Goal: Task Accomplishment & Management: Use online tool/utility

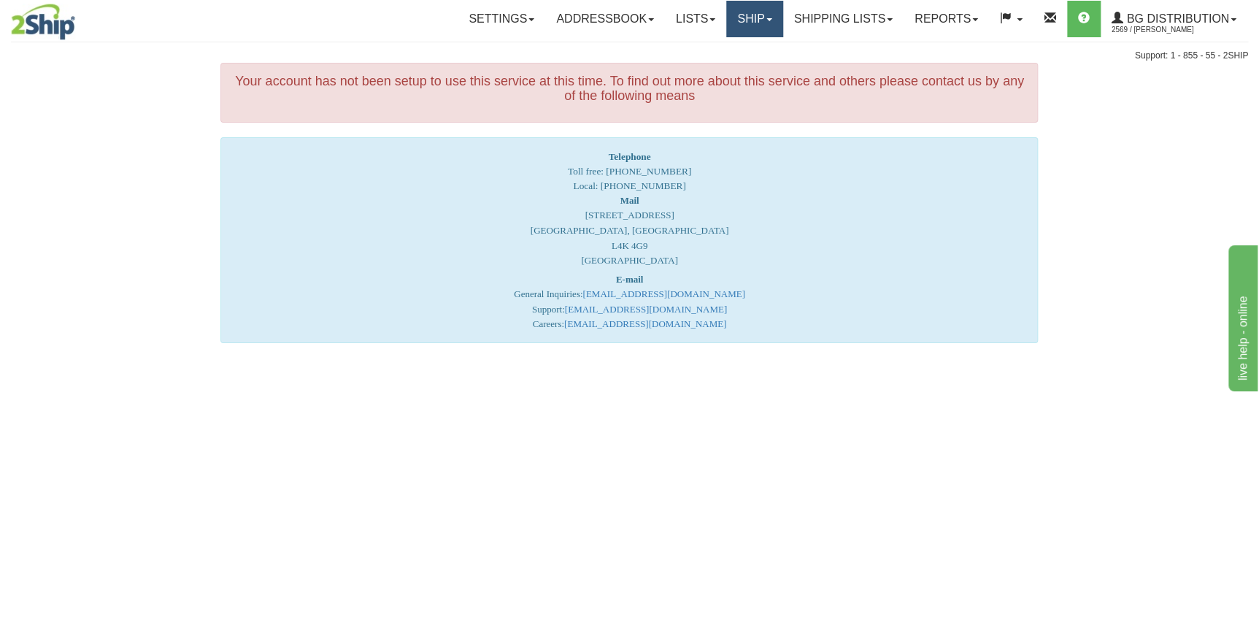
click at [765, 23] on link "Ship" at bounding box center [754, 19] width 56 height 36
click at [744, 47] on link "Ship Screen" at bounding box center [724, 51] width 115 height 19
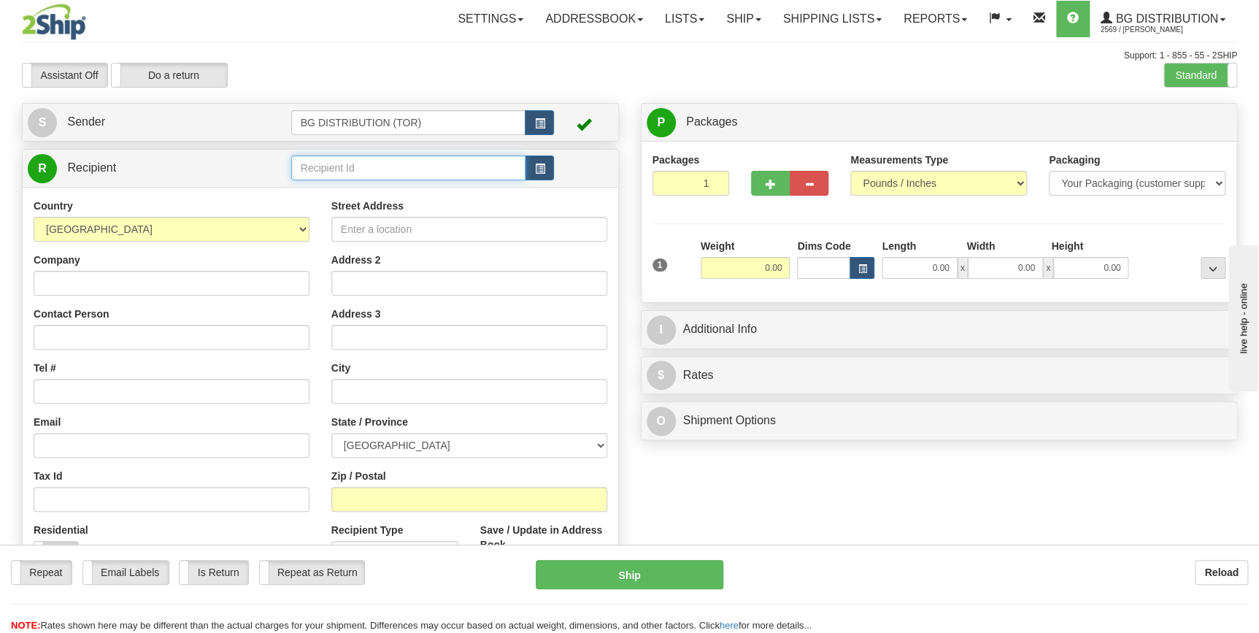
click at [329, 171] on input "text" at bounding box center [408, 167] width 235 height 25
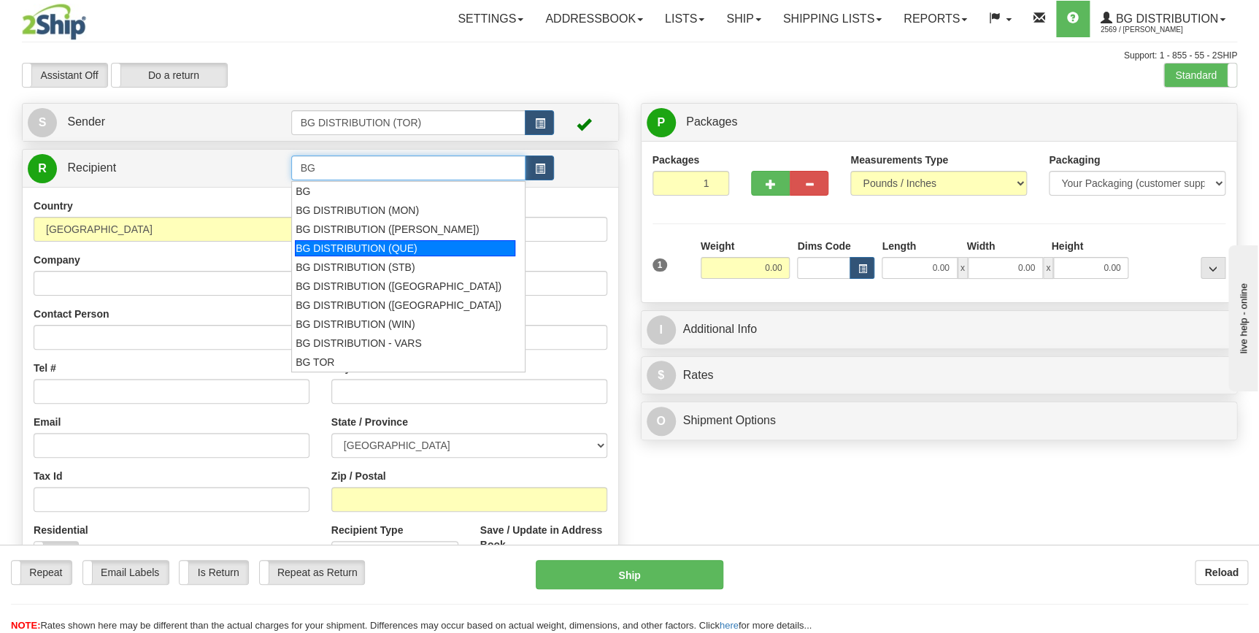
click at [382, 249] on div "BG DISTRIBUTION (QUE)" at bounding box center [405, 248] width 220 height 16
type input "BG DISTRIBUTION (QUE)"
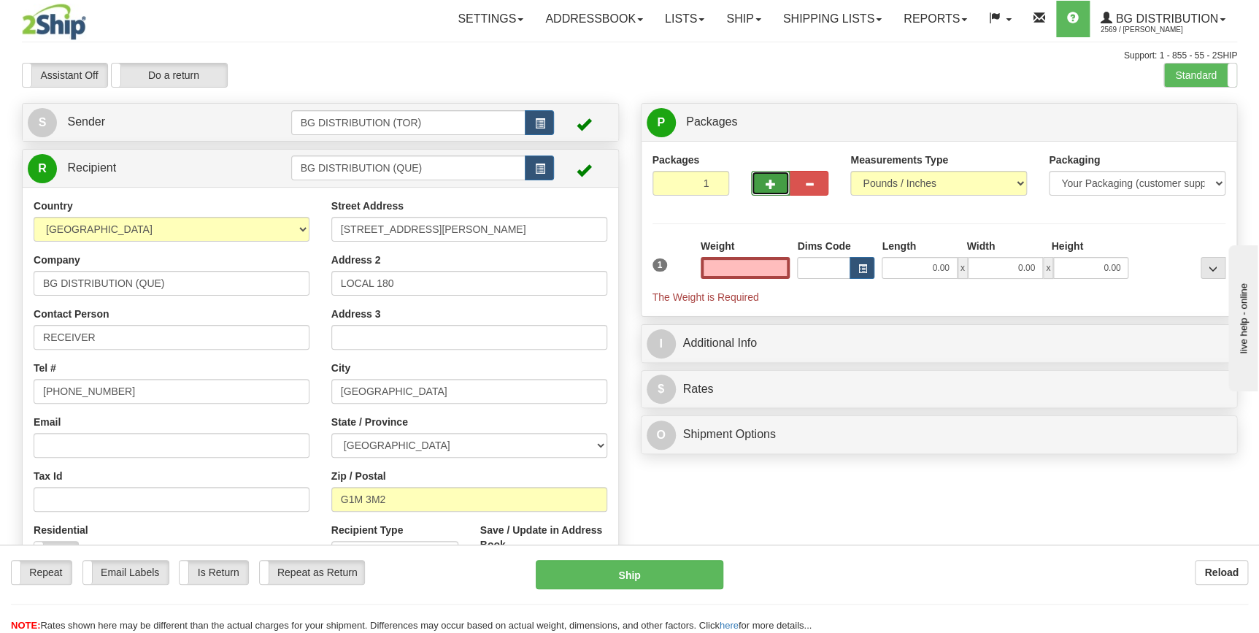
type input "0.00"
click at [771, 181] on span "button" at bounding box center [771, 184] width 10 height 9
type input "2"
click at [763, 266] on input "0.00" at bounding box center [746, 268] width 90 height 22
type input "0.00"
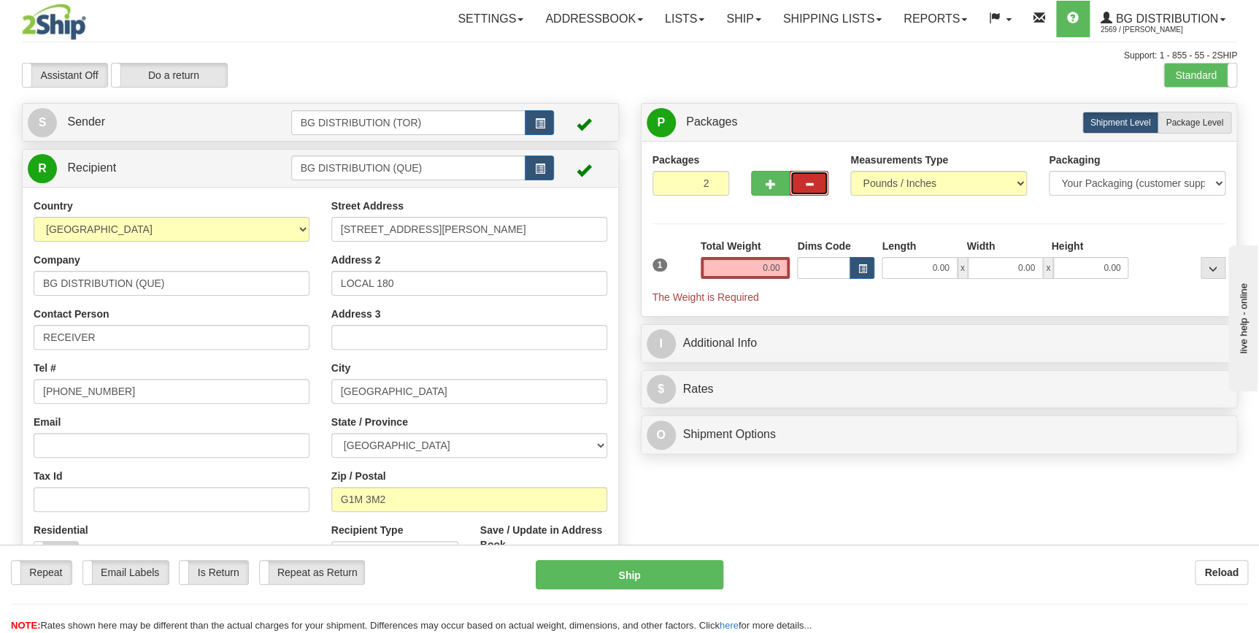
click at [806, 182] on span "button" at bounding box center [809, 184] width 10 height 9
click at [767, 182] on span "button" at bounding box center [771, 184] width 10 height 9
type input "2"
click at [759, 266] on input "0.00" at bounding box center [746, 268] width 90 height 22
type input "0.00"
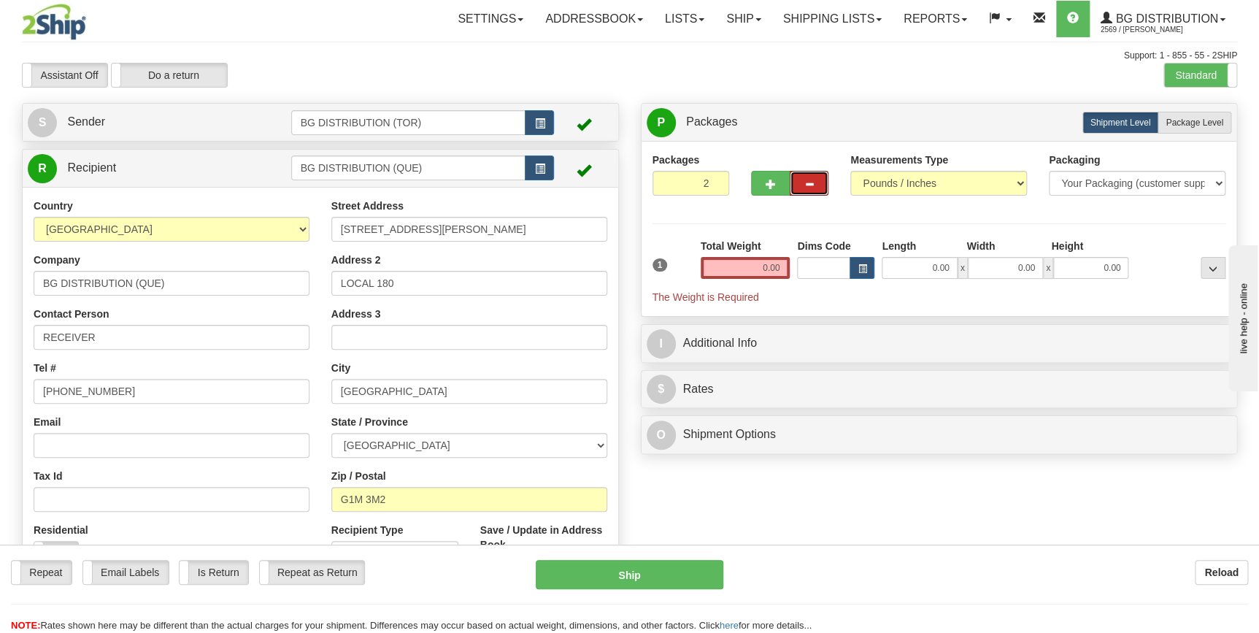
click at [806, 182] on span "button" at bounding box center [809, 184] width 10 height 9
type input "2"
click at [713, 180] on input "2" at bounding box center [690, 183] width 77 height 25
click at [754, 261] on input "0.00" at bounding box center [746, 268] width 90 height 22
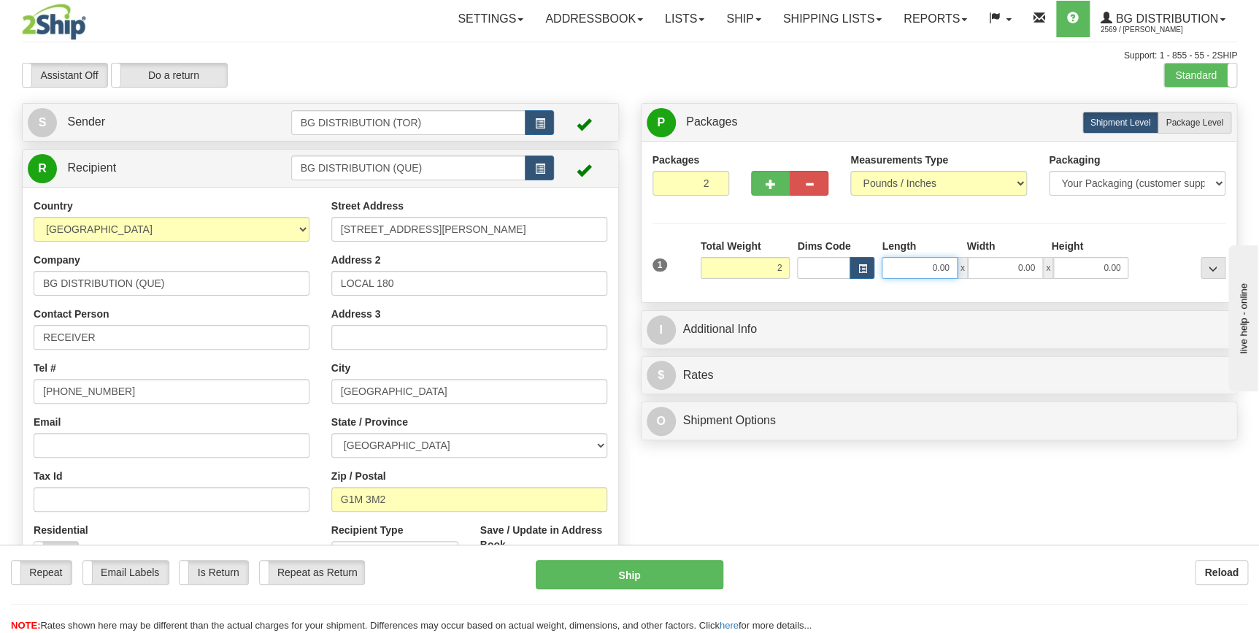
type input "2.00"
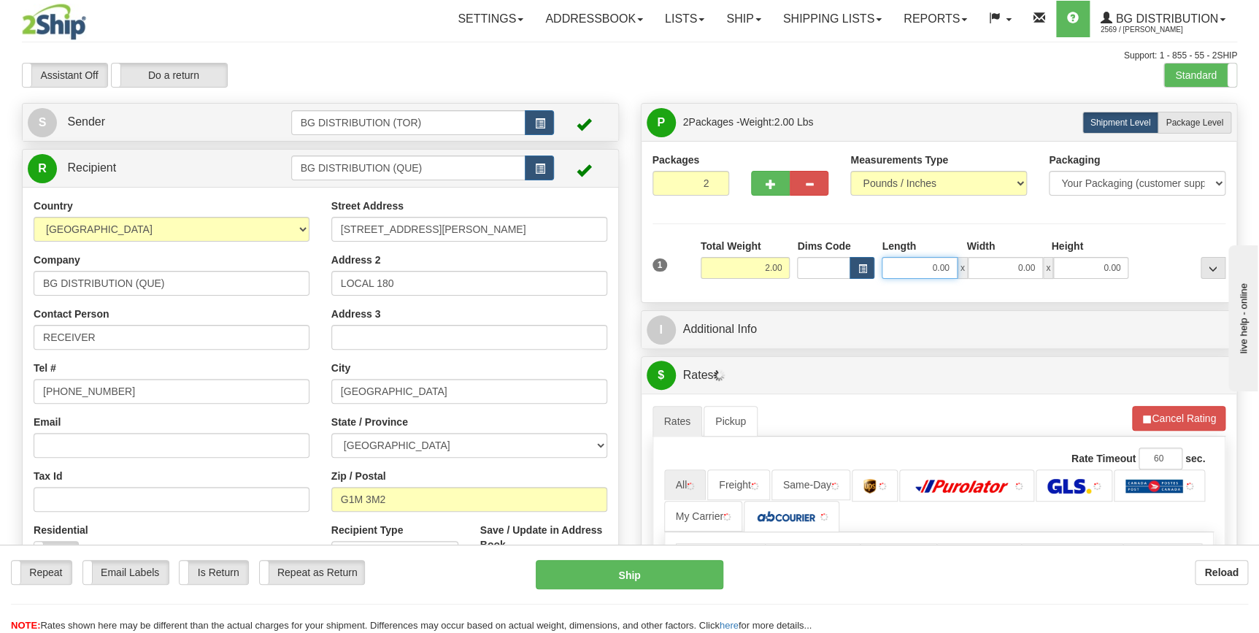
click at [921, 261] on input "0.00" at bounding box center [919, 268] width 75 height 22
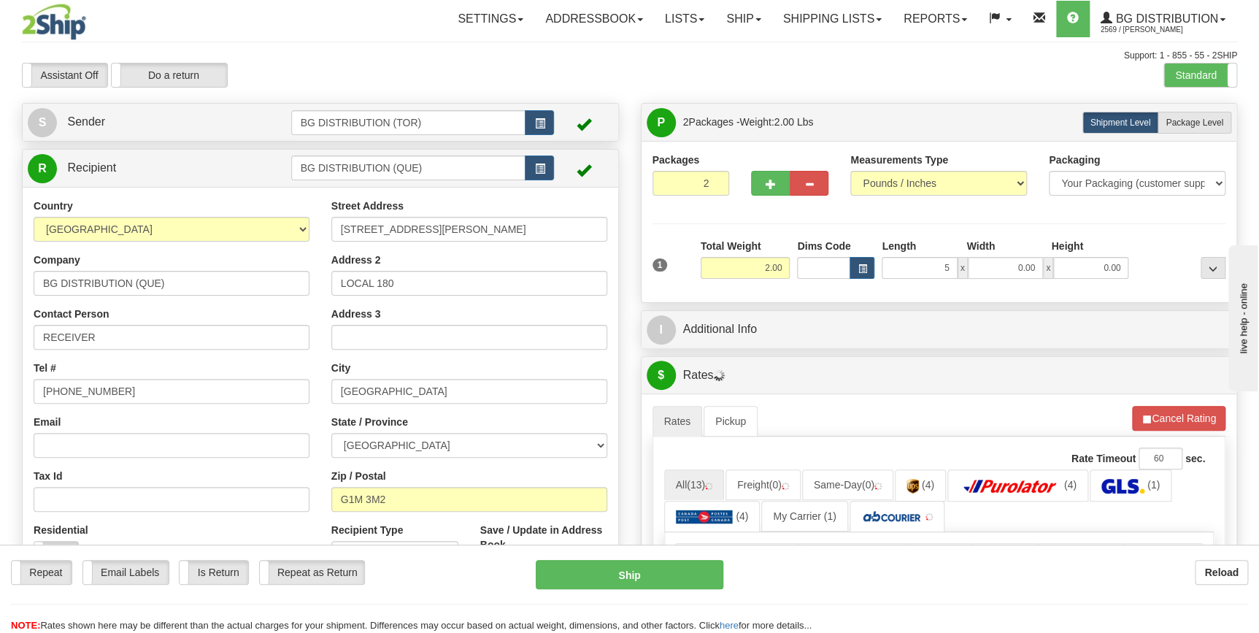
type input "5.00"
click at [1015, 280] on div "1 Total Weight 2.00 Dims Code x" at bounding box center [939, 265] width 581 height 52
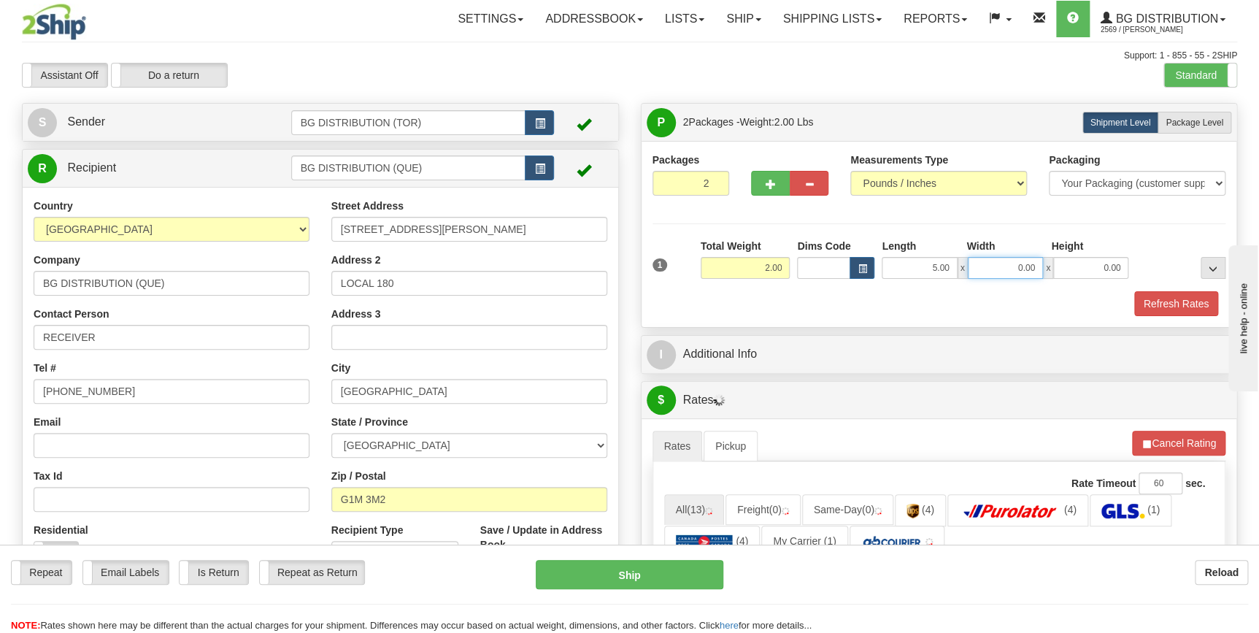
click at [1011, 270] on input "0.00" at bounding box center [1005, 268] width 75 height 22
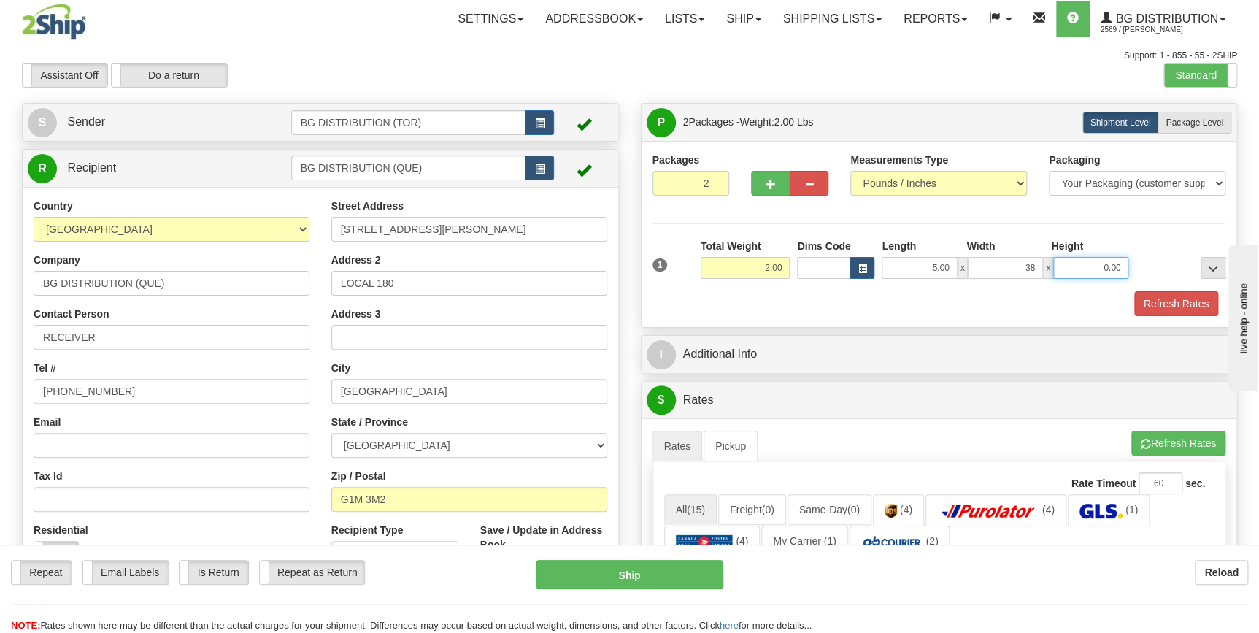
type input "38.00"
click at [1082, 269] on input "0.00" at bounding box center [1090, 268] width 75 height 22
type input "4.00"
click at [954, 221] on div "Packages 2 1 Measurements Type" at bounding box center [939, 234] width 574 height 163
click at [766, 190] on button "button" at bounding box center [770, 183] width 39 height 25
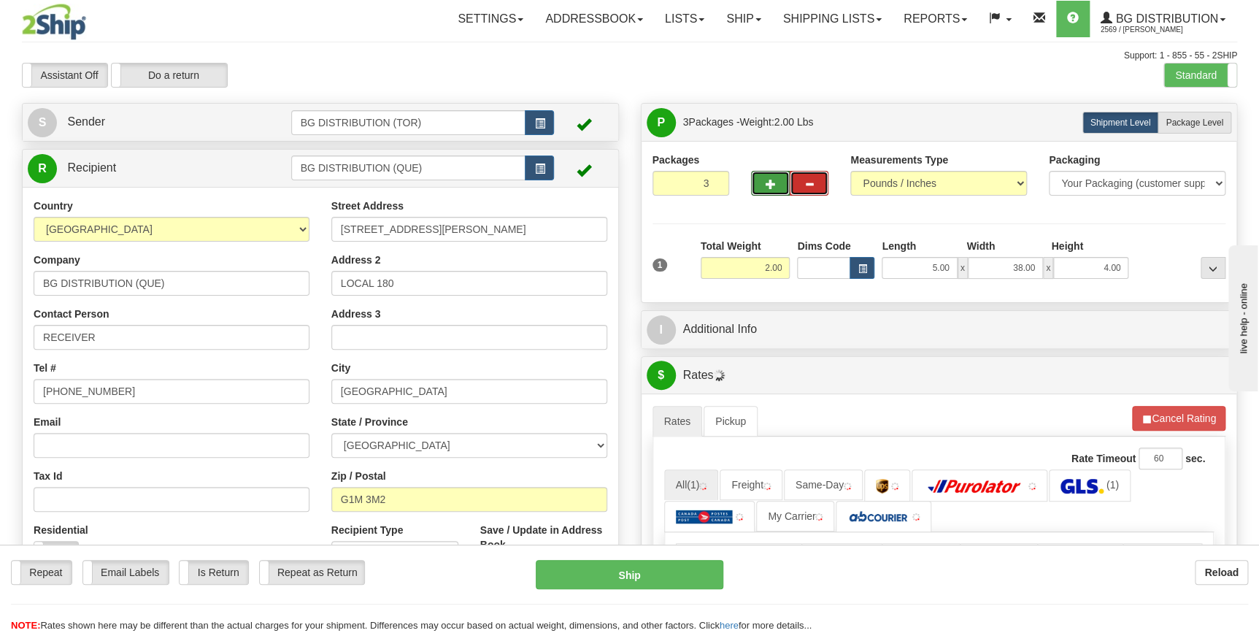
click at [810, 180] on span "button" at bounding box center [809, 184] width 10 height 9
type input "2"
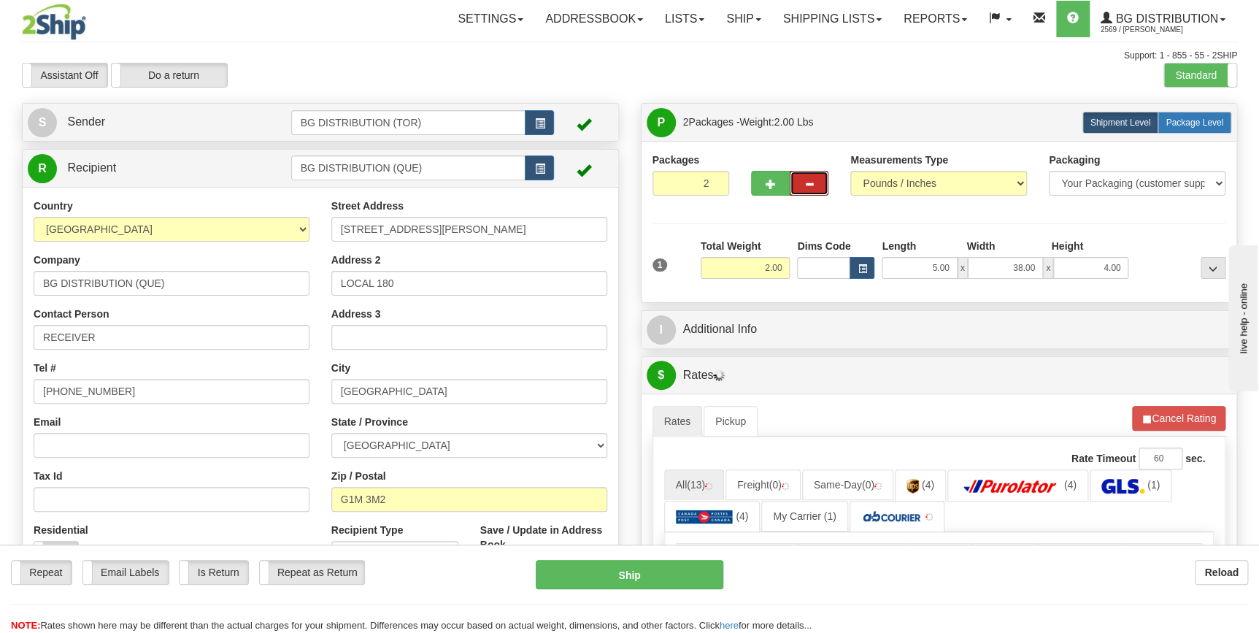
click at [1179, 123] on span "Package Level" at bounding box center [1195, 122] width 58 height 10
radio input "true"
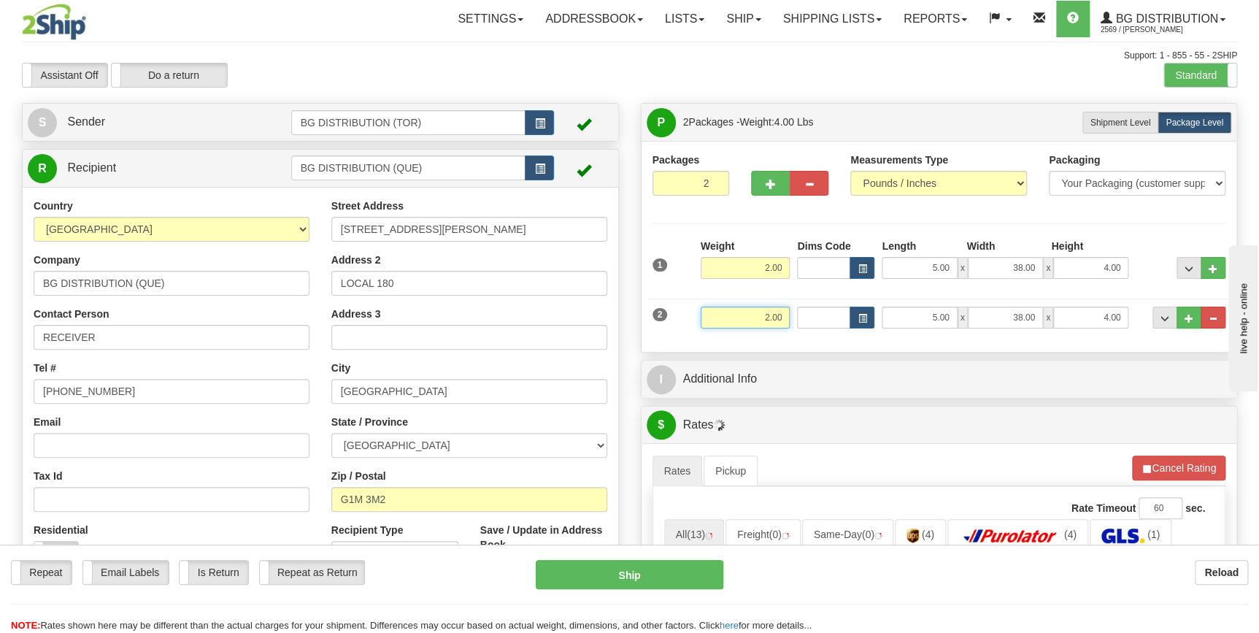
click at [758, 317] on input "2.00" at bounding box center [746, 318] width 90 height 22
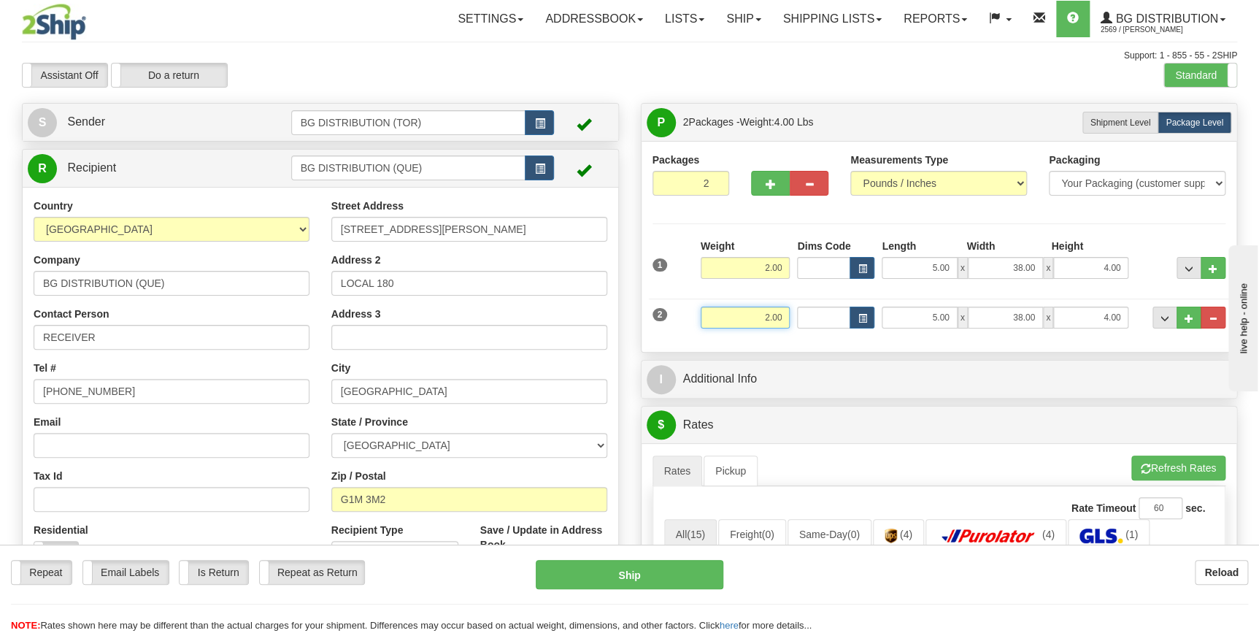
drag, startPoint x: 750, startPoint y: 320, endPoint x: 787, endPoint y: 313, distance: 37.9
click at [787, 313] on input "2.00" at bounding box center [746, 318] width 90 height 22
type input "12.00"
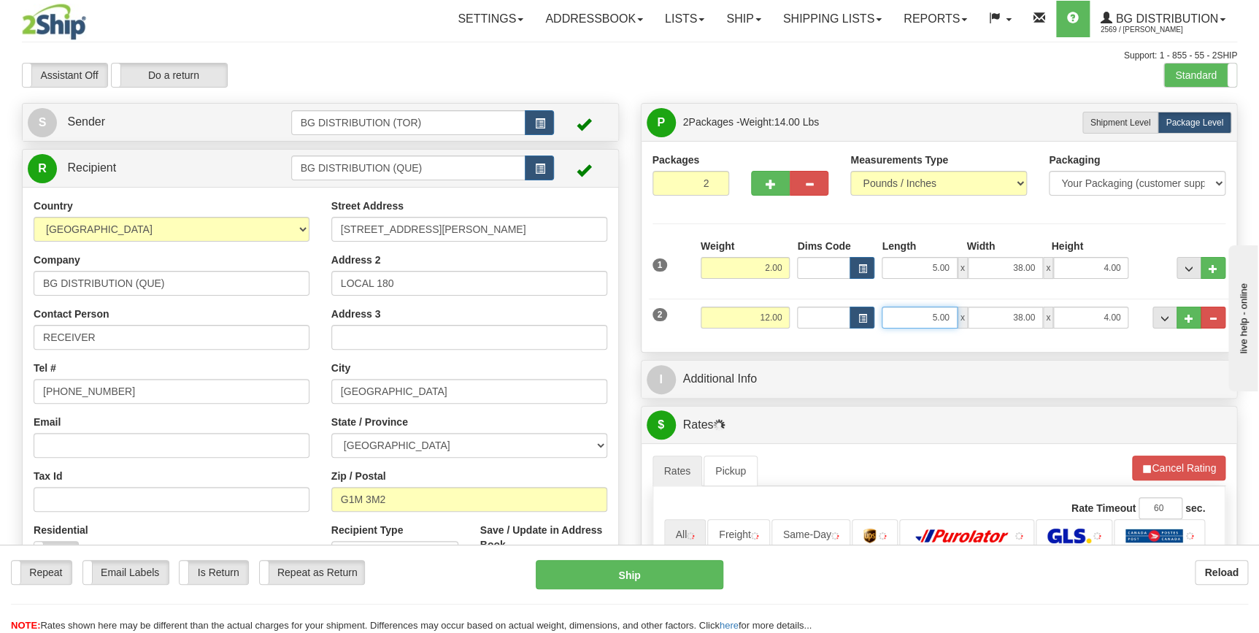
click at [914, 317] on input "5.00" at bounding box center [919, 318] width 75 height 22
drag, startPoint x: 912, startPoint y: 317, endPoint x: 947, endPoint y: 315, distance: 34.4
click at [947, 315] on input "5.00" at bounding box center [919, 318] width 75 height 22
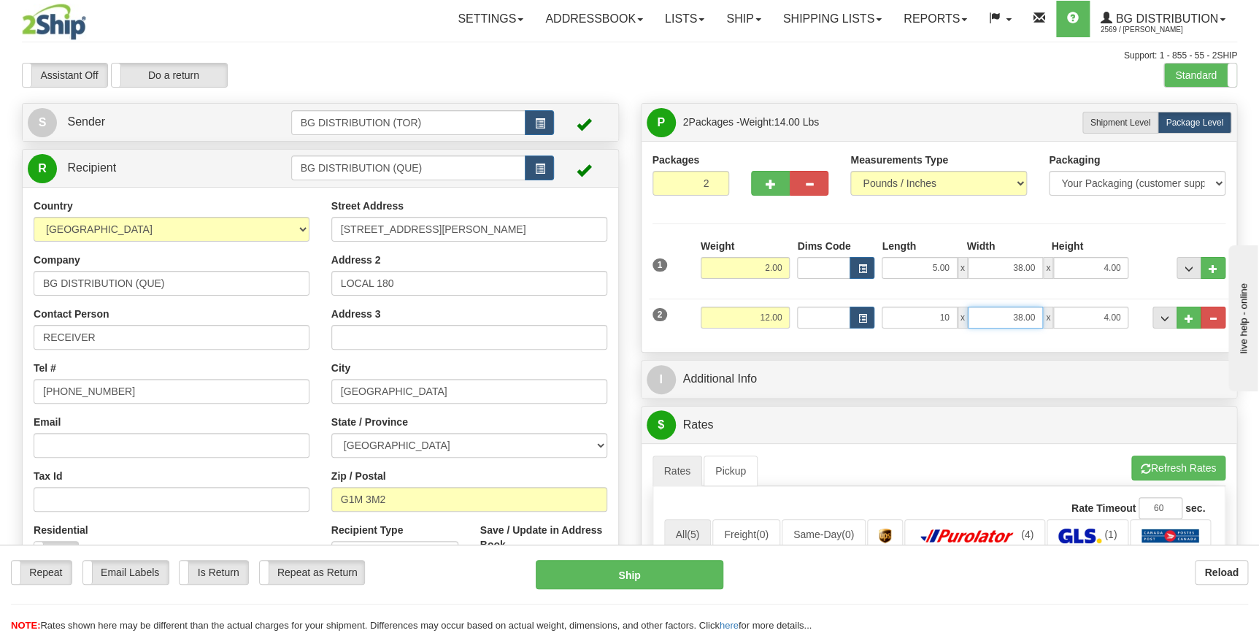
type input "10.00"
click at [1001, 319] on input "38.00" at bounding box center [1005, 318] width 75 height 22
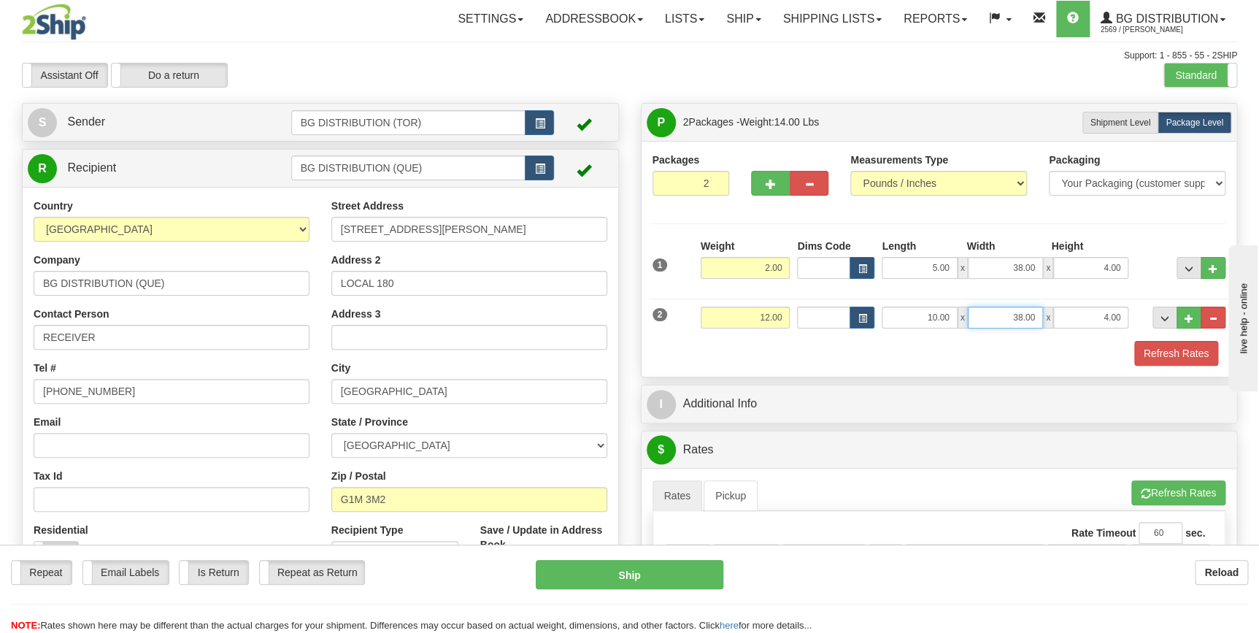
drag, startPoint x: 1001, startPoint y: 319, endPoint x: 1040, endPoint y: 311, distance: 40.2
click at [1040, 311] on input "38.00" at bounding box center [1005, 318] width 75 height 22
type input "12.00"
drag, startPoint x: 1097, startPoint y: 317, endPoint x: 1125, endPoint y: 316, distance: 28.5
click at [1125, 316] on input "4.00" at bounding box center [1090, 318] width 75 height 22
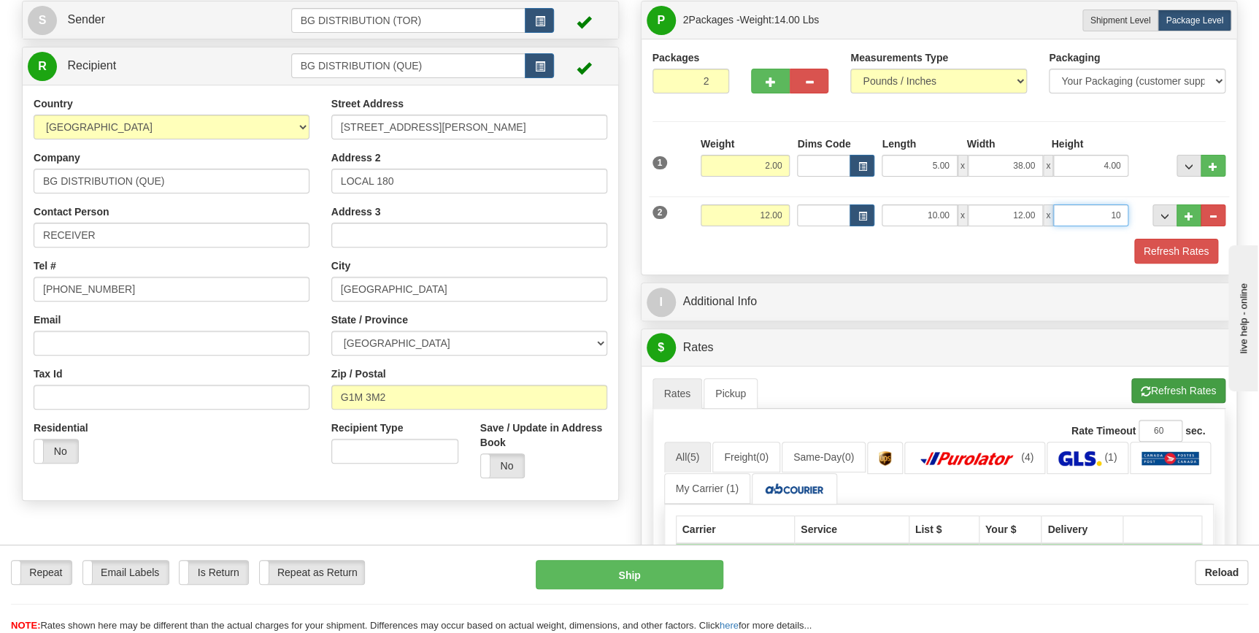
scroll to position [132, 0]
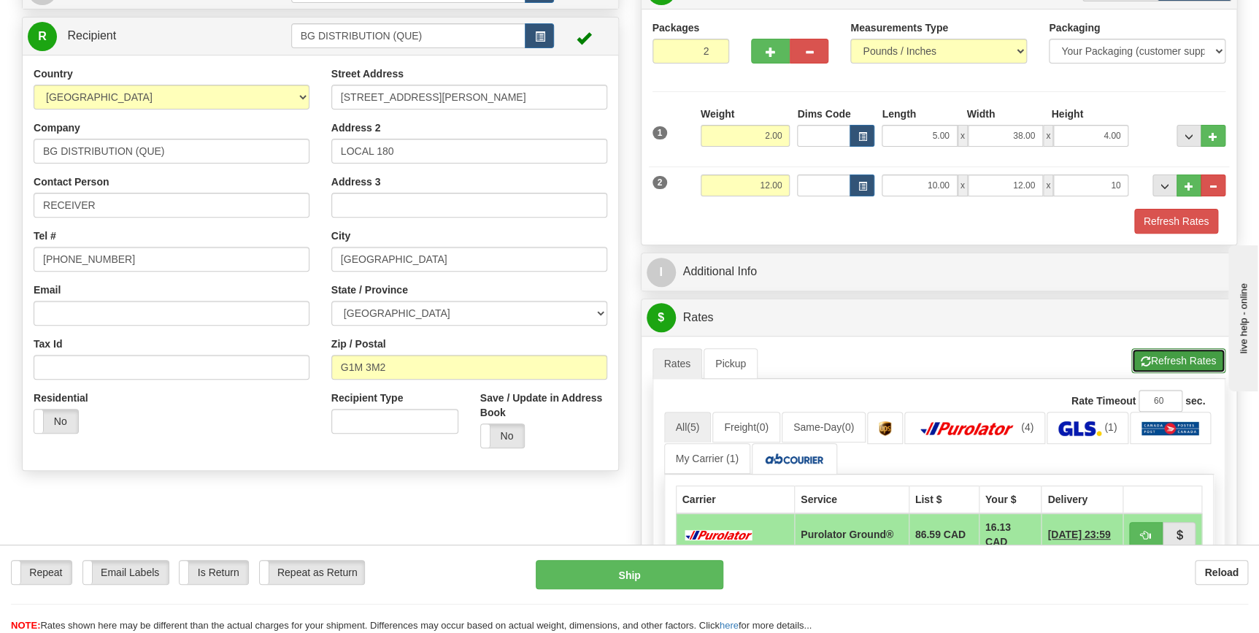
type input "10.00"
click at [1187, 356] on button "Refresh Rates" at bounding box center [1178, 360] width 94 height 25
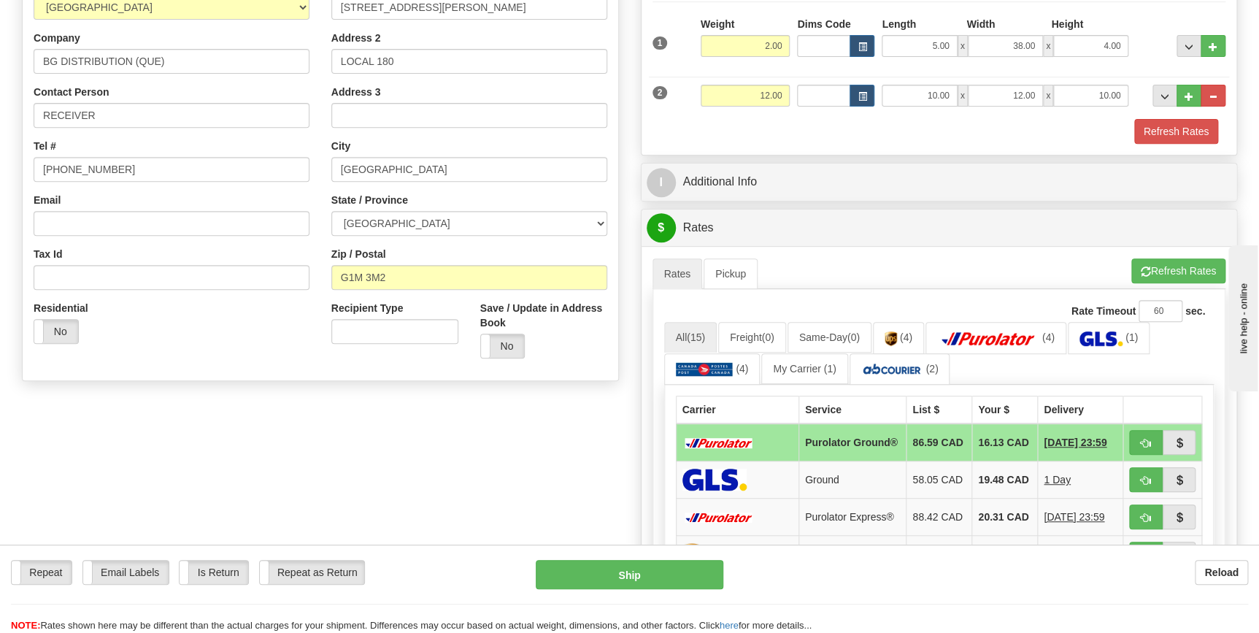
scroll to position [199, 0]
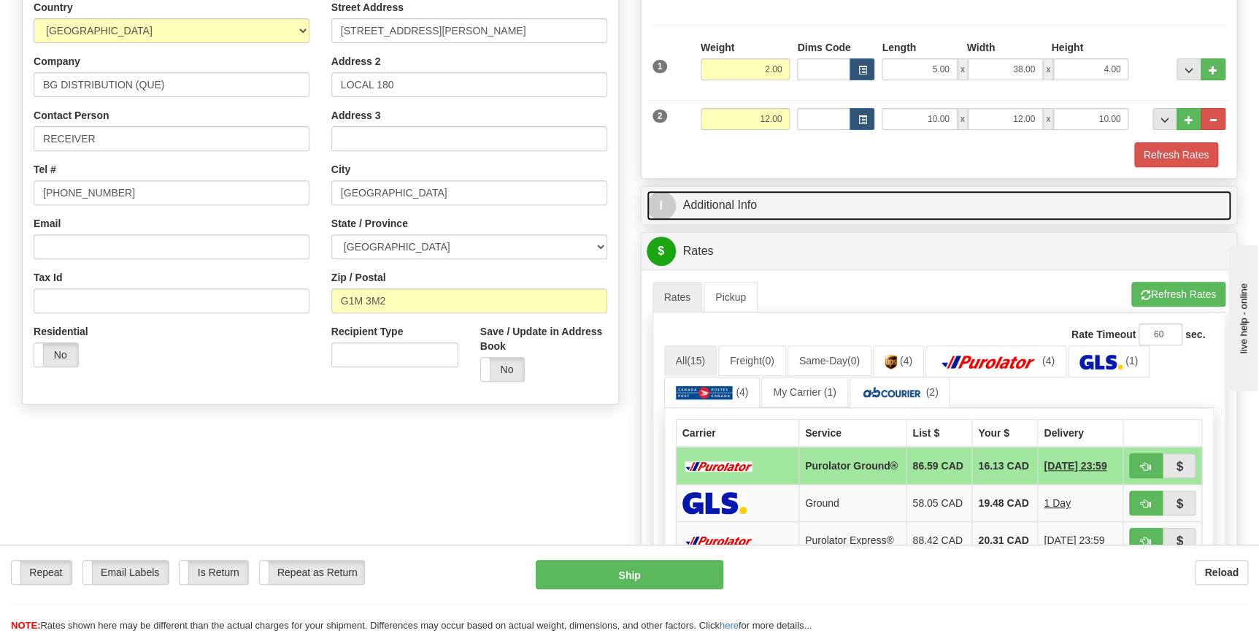
click at [722, 204] on link "I Additional Info" at bounding box center [939, 205] width 585 height 30
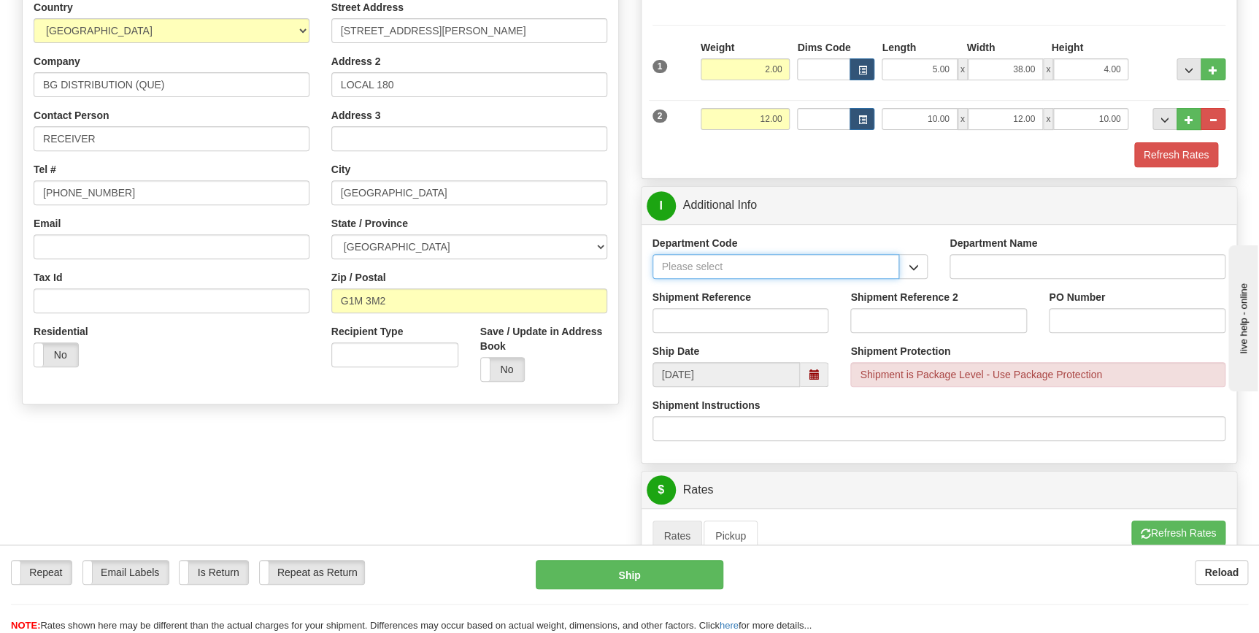
click at [898, 268] on input "Department Code" at bounding box center [775, 266] width 247 height 25
click at [919, 268] on button "button" at bounding box center [912, 266] width 29 height 25
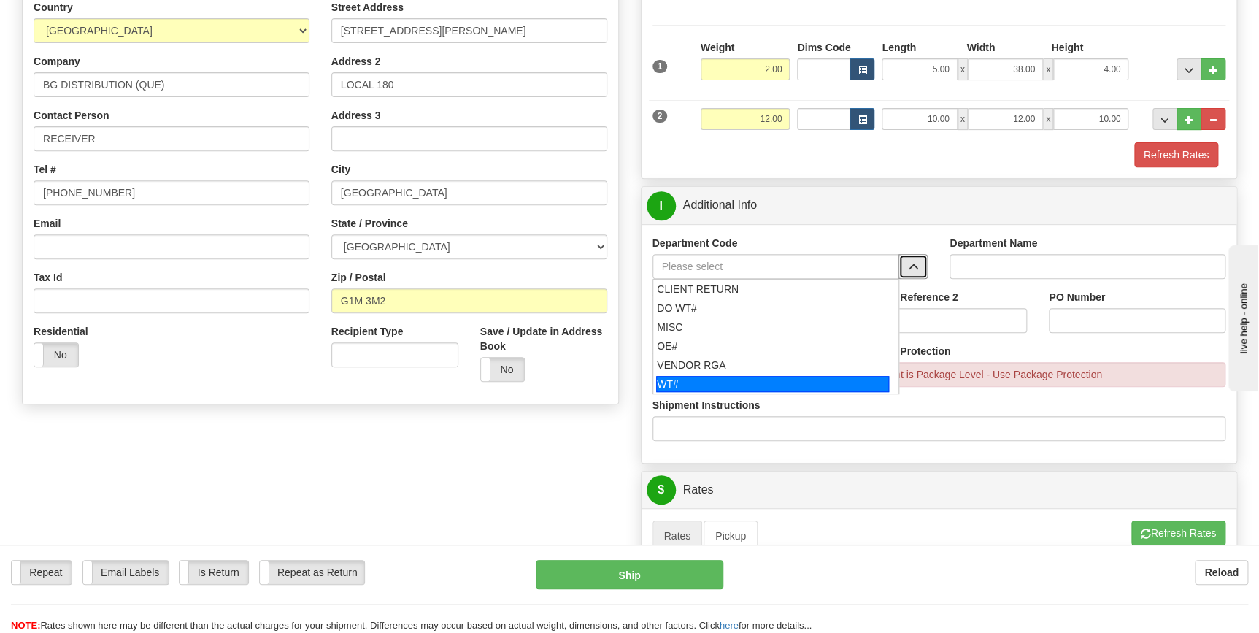
click at [714, 374] on li "WT#" at bounding box center [776, 383] width 246 height 19
type input "WT#"
type input "WAREHOUSE TRANSFERS"
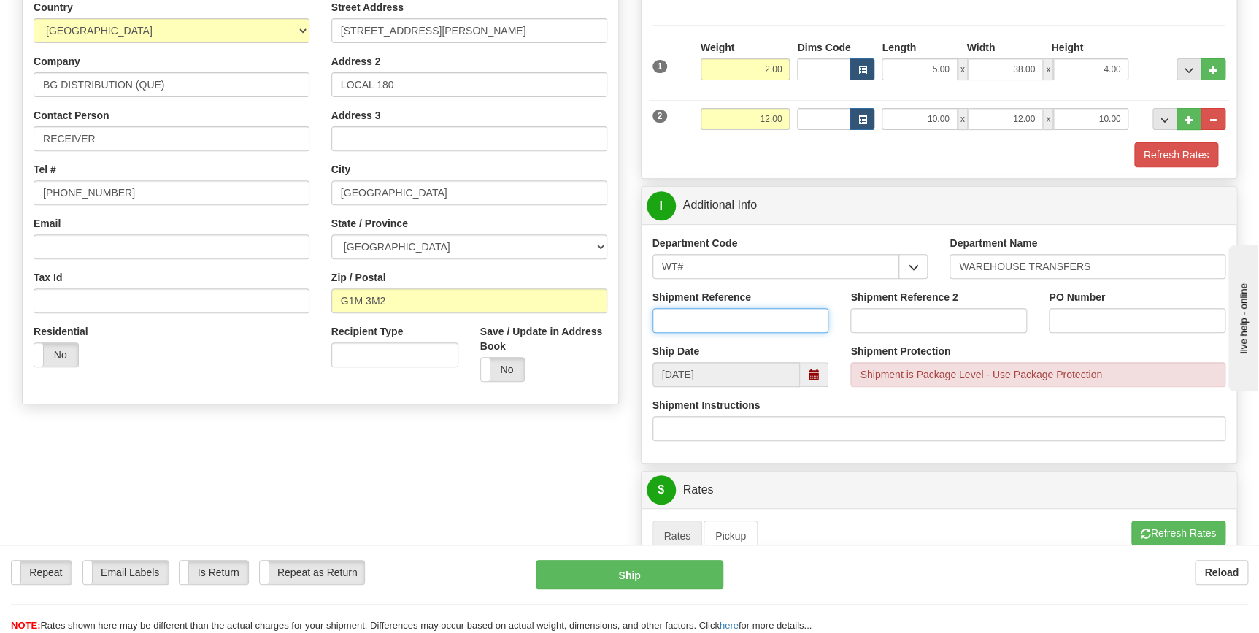
click at [712, 320] on input "Shipment Reference" at bounding box center [740, 320] width 177 height 25
type input "166791-00"
click at [1070, 325] on input "PO Number" at bounding box center [1137, 320] width 177 height 25
type input "QUEBEC"
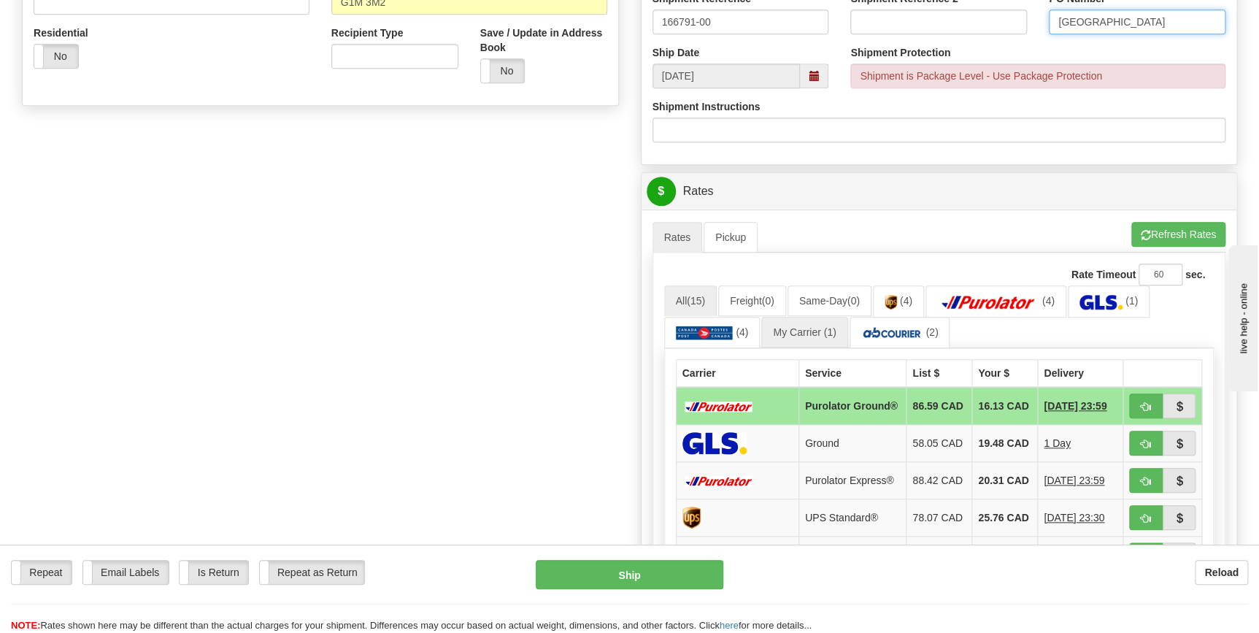
scroll to position [531, 0]
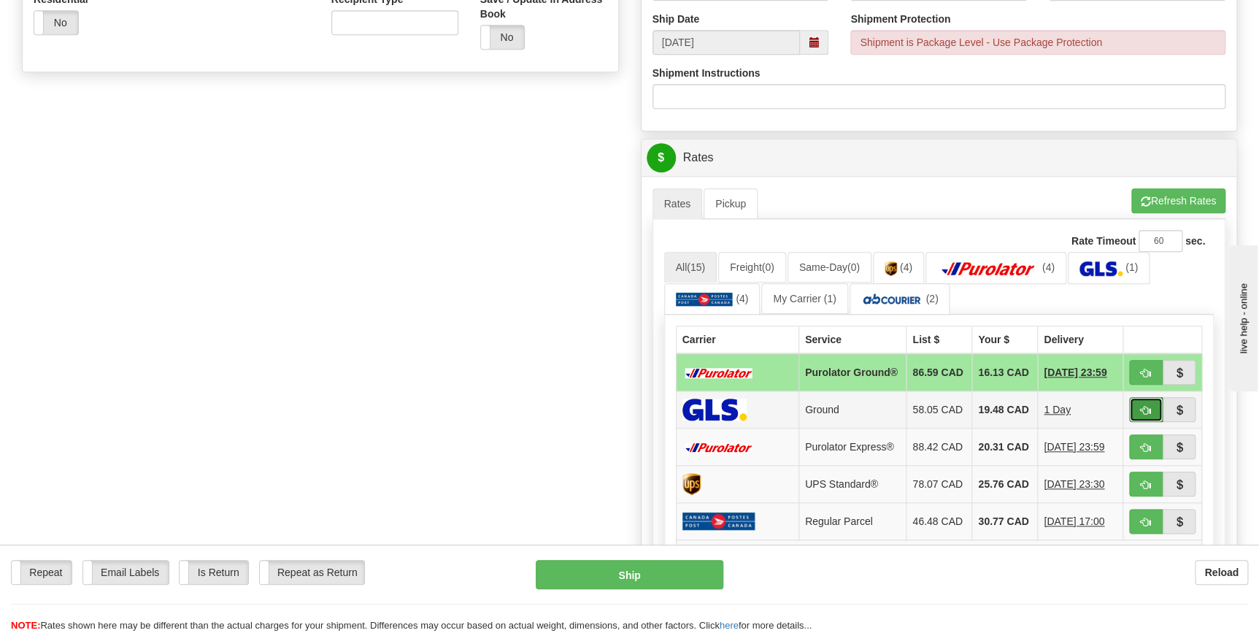
click at [1143, 412] on span "button" at bounding box center [1146, 410] width 10 height 9
type input "1"
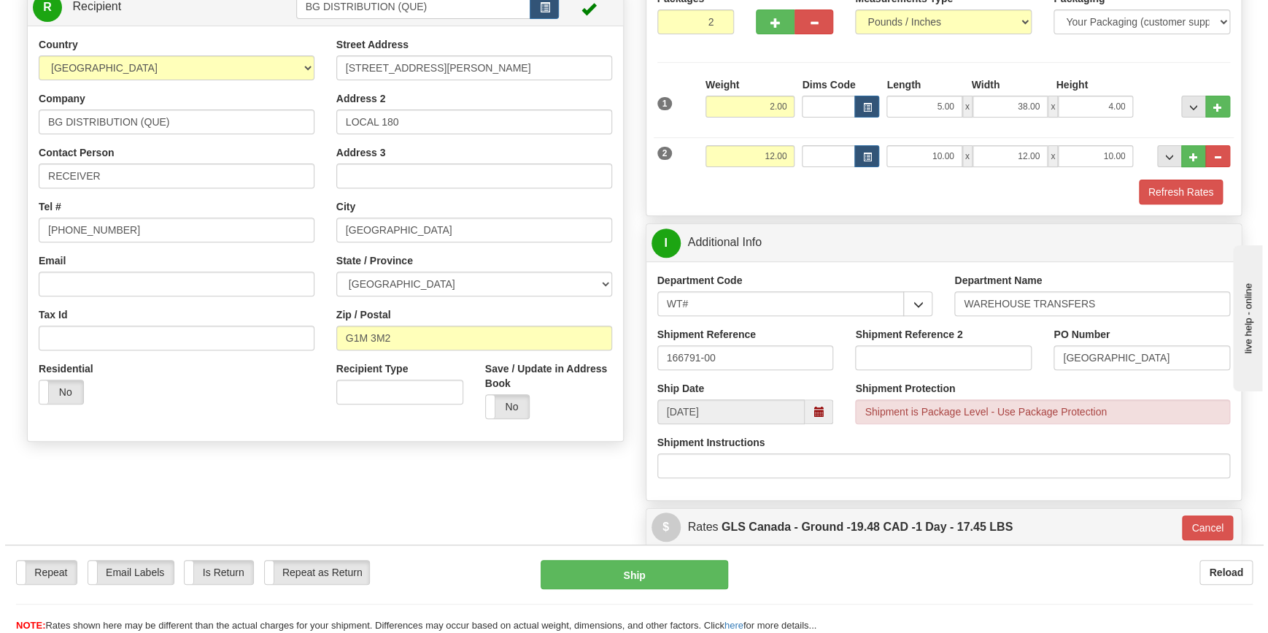
scroll to position [192, 0]
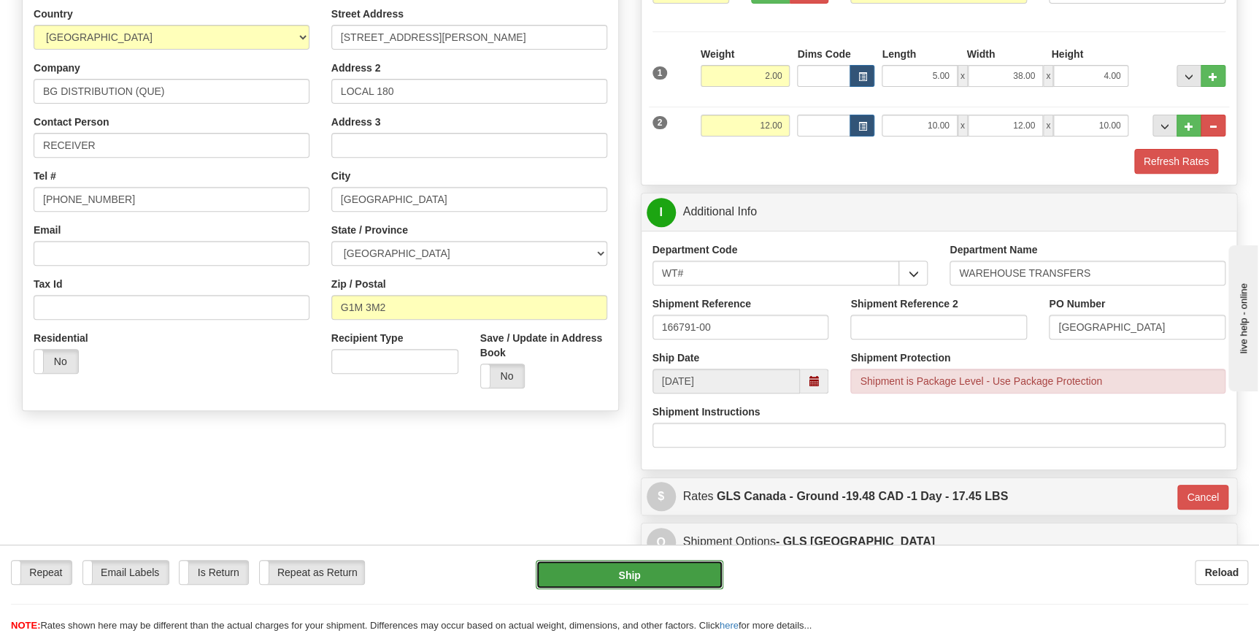
click at [655, 574] on button "Ship" at bounding box center [630, 574] width 188 height 29
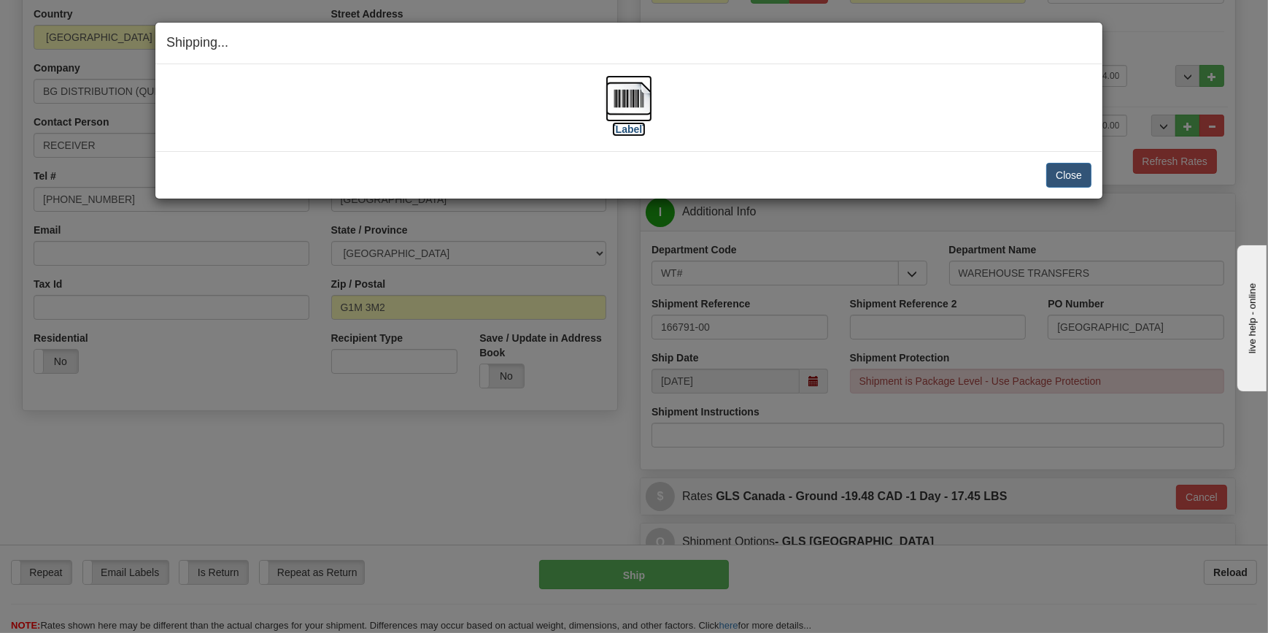
click at [628, 107] on img at bounding box center [629, 98] width 47 height 47
